Goal: Transaction & Acquisition: Register for event/course

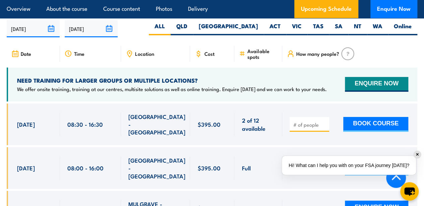
scroll to position [1207, 0]
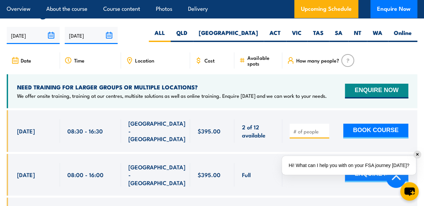
drag, startPoint x: 425, startPoint y: 18, endPoint x: 429, endPoint y: 101, distance: 83.3
click at [301, 42] on label "VIC" at bounding box center [296, 35] width 21 height 13
click at [302, 33] on input "VIC" at bounding box center [304, 31] width 4 height 4
radio input "true"
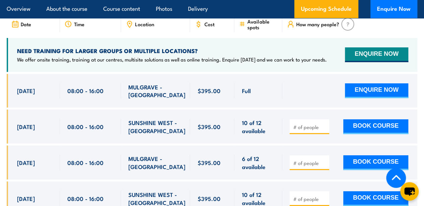
scroll to position [1241, 0]
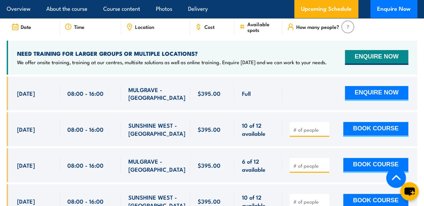
click at [319, 133] on input "number" at bounding box center [310, 129] width 34 height 7
type input "1"
click at [323, 133] on input "1" at bounding box center [310, 129] width 34 height 7
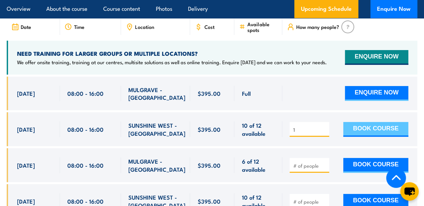
click at [358, 137] on button "BOOK COURSE" at bounding box center [375, 129] width 65 height 15
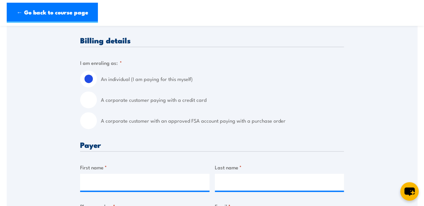
scroll to position [160, 0]
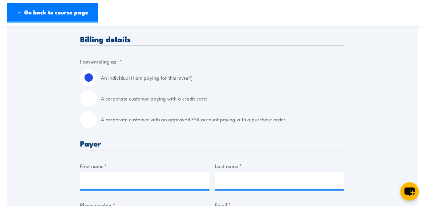
click at [88, 102] on input "A corporate customer paying with a credit card" at bounding box center [88, 98] width 17 height 17
radio input "true"
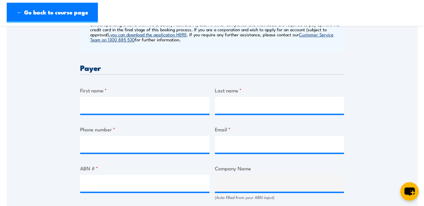
scroll to position [300, 0]
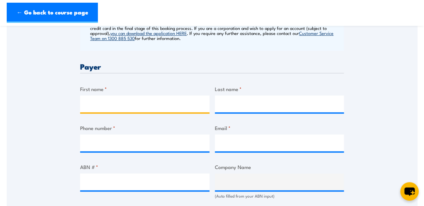
click at [173, 105] on input "First name *" at bounding box center [144, 103] width 129 height 17
type input "[PERSON_NAME]"
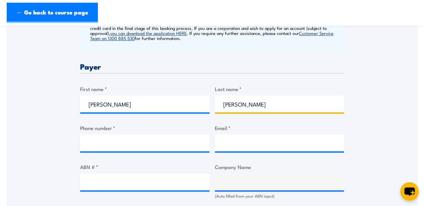
type input "[PERSON_NAME]"
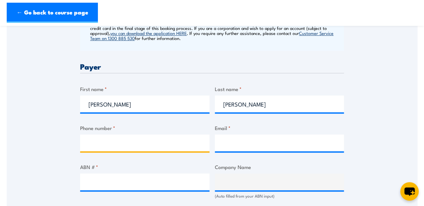
click at [143, 141] on input "Phone number *" at bounding box center [144, 142] width 129 height 17
type input "0437397579"
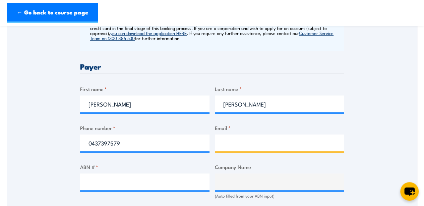
click at [227, 147] on input "Email *" at bounding box center [279, 142] width 129 height 17
type input "[EMAIL_ADDRESS][DOMAIN_NAME]"
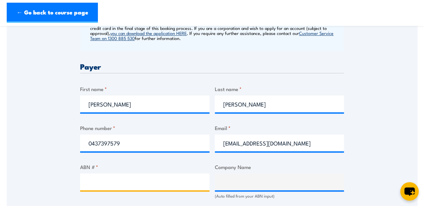
click at [155, 181] on input "ABN # *" at bounding box center [144, 181] width 129 height 17
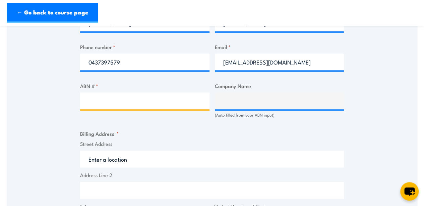
scroll to position [397, 0]
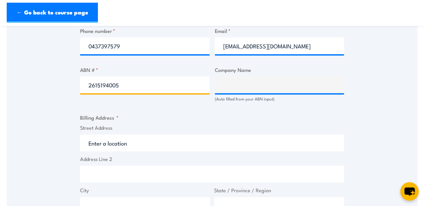
type input "26151940055"
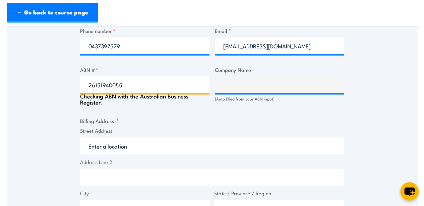
type input "[PERSON_NAME] ELECTRICAL PTY LTD"
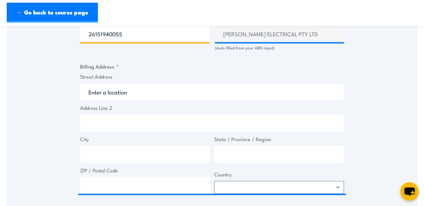
scroll to position [466, 0]
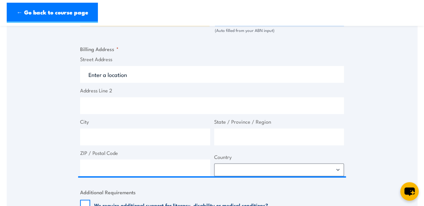
type input "26151940055"
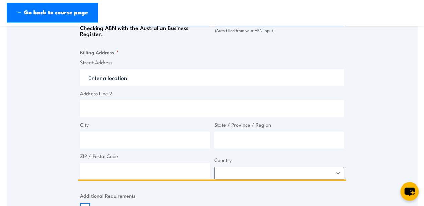
click at [120, 74] on input "Street Address" at bounding box center [212, 77] width 264 height 17
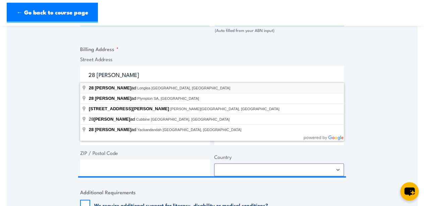
type input "[STREET_ADDRESS][PERSON_NAME]"
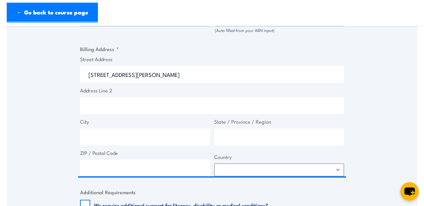
type input "[STREET_ADDRESS][PERSON_NAME]"
type input "Longlea"
type input "Victoria"
type input "3551"
select select "[GEOGRAPHIC_DATA]"
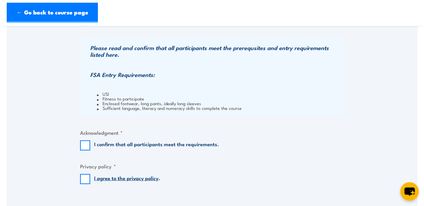
scroll to position [650, 0]
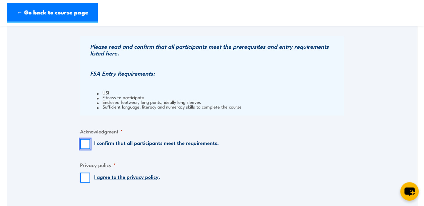
click at [83, 144] on input "I confirm that all participants meet the requirements." at bounding box center [85, 144] width 10 height 10
checkbox input "true"
click at [86, 178] on input "I agree to the privacy policy ." at bounding box center [85, 177] width 10 height 10
checkbox input "true"
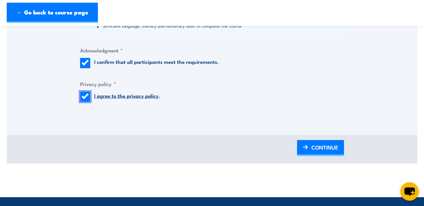
scroll to position [735, 0]
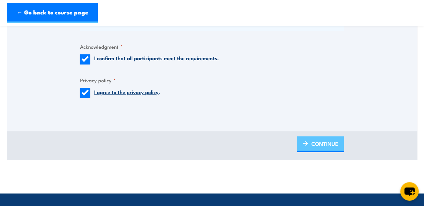
click at [335, 145] on span "CONTINUE" at bounding box center [325, 143] width 27 height 18
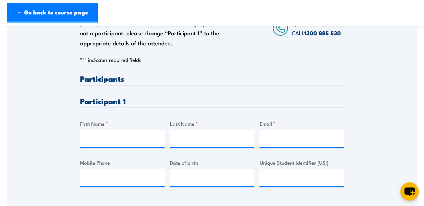
scroll to position [141, 0]
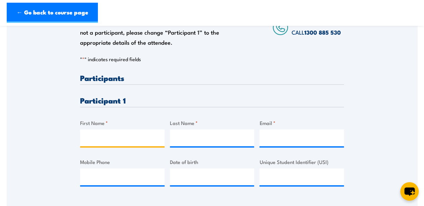
click at [117, 137] on input "First Name *" at bounding box center [122, 137] width 85 height 17
type input "[PERSON_NAME]"
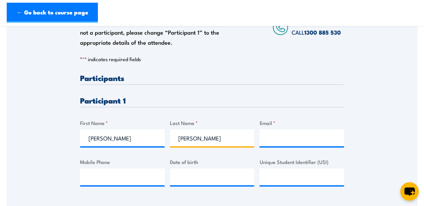
type input "[PERSON_NAME]"
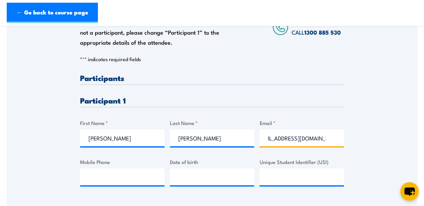
scroll to position [0, 16]
type input "[EMAIL_ADDRESS][DOMAIN_NAME]"
click at [111, 170] on input "Mobile Phone" at bounding box center [122, 176] width 85 height 17
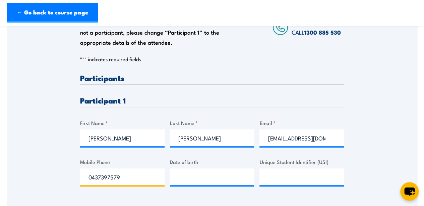
type input "0437397579"
click at [182, 176] on input "__/__/____" at bounding box center [212, 176] width 85 height 17
type input "[DATE]"
click at [310, 179] on input "Unique Student Identifier (USI)" at bounding box center [302, 176] width 85 height 17
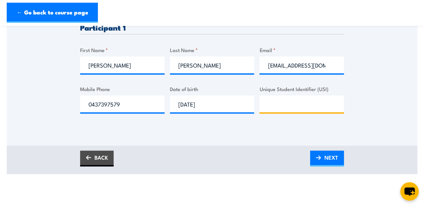
scroll to position [218, 0]
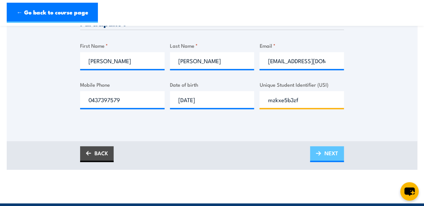
type input "mzkxe5b3zf"
click at [328, 149] on span "NEXT" at bounding box center [332, 153] width 14 height 18
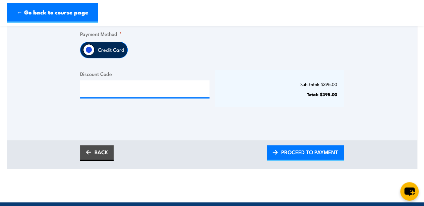
scroll to position [211, 0]
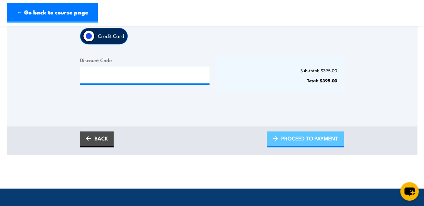
click at [324, 135] on span "PROCEED TO PAYMENT" at bounding box center [309, 138] width 57 height 18
